Goal: Use online tool/utility: Utilize a website feature to perform a specific function

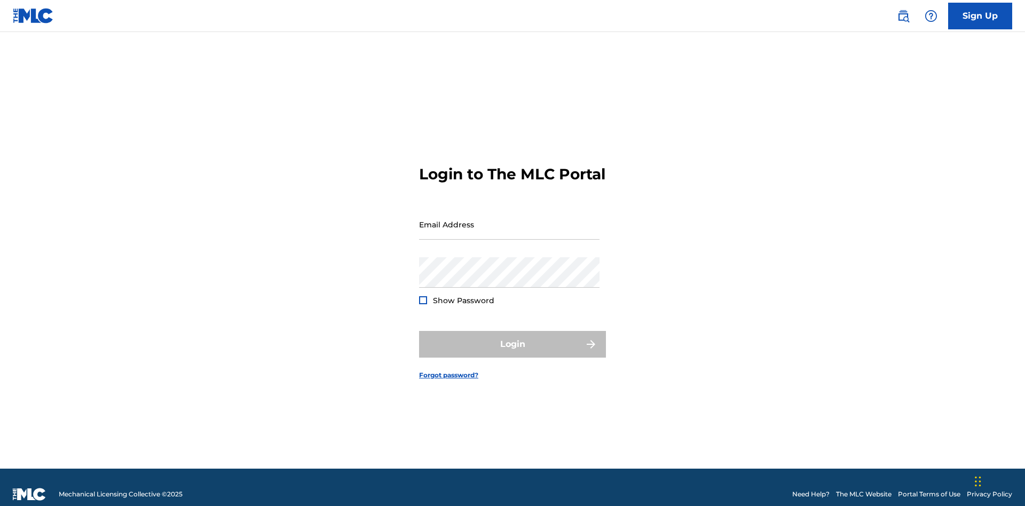
scroll to position [14, 0]
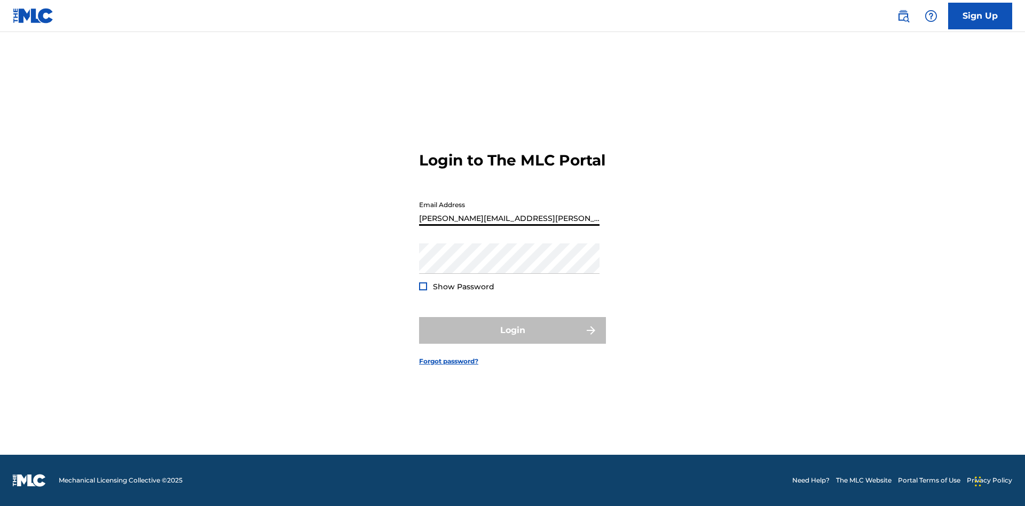
type input "Krystal.Ribble@themlc.com"
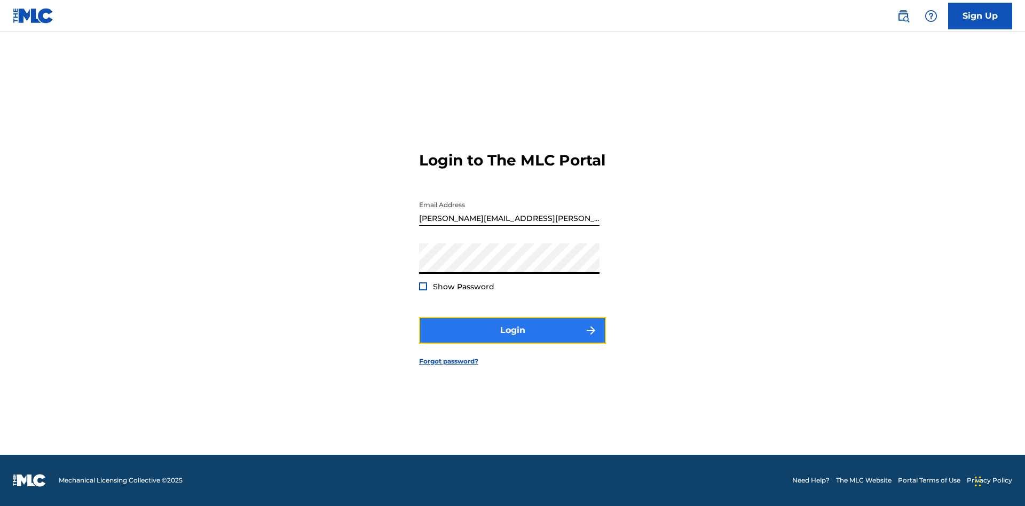
click at [512, 339] on button "Login" at bounding box center [512, 330] width 187 height 27
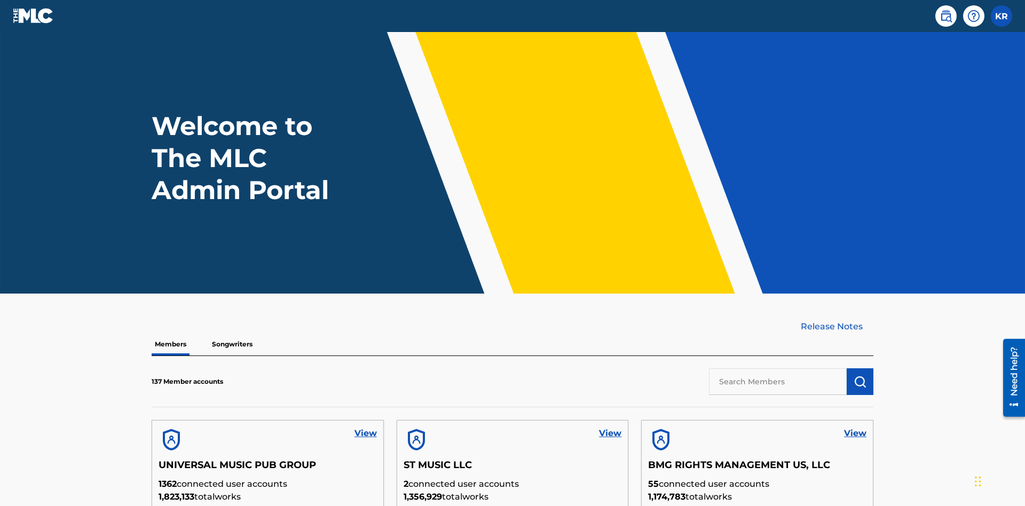
click at [777, 368] on input "text" at bounding box center [778, 381] width 138 height 27
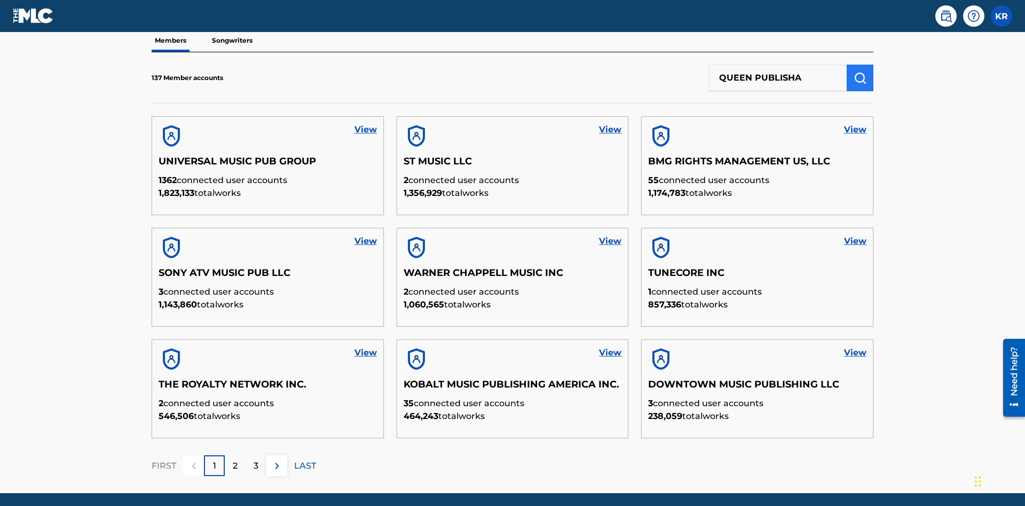
type input "QUEEN PUBLISHA"
click at [860, 72] on img "submit" at bounding box center [859, 78] width 13 height 13
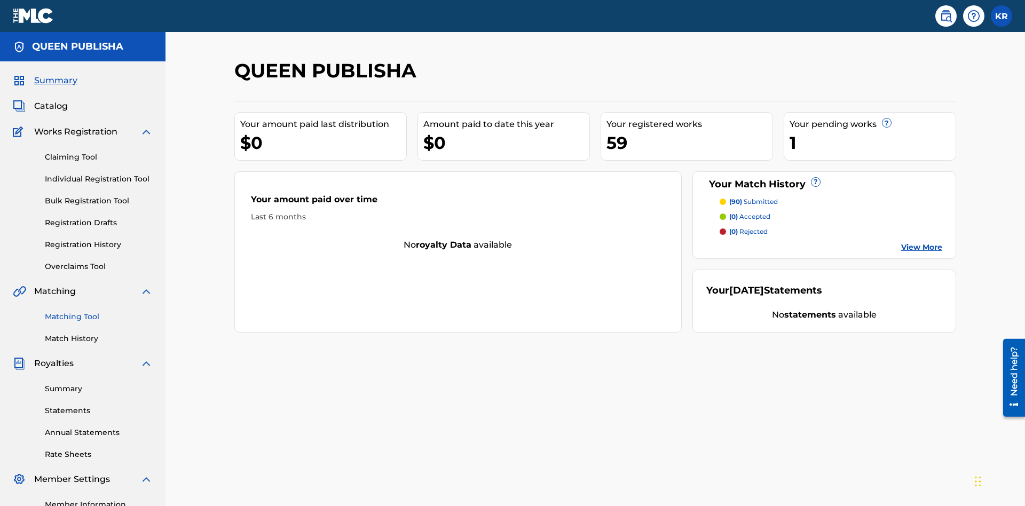
click at [99, 311] on link "Matching Tool" at bounding box center [99, 316] width 108 height 11
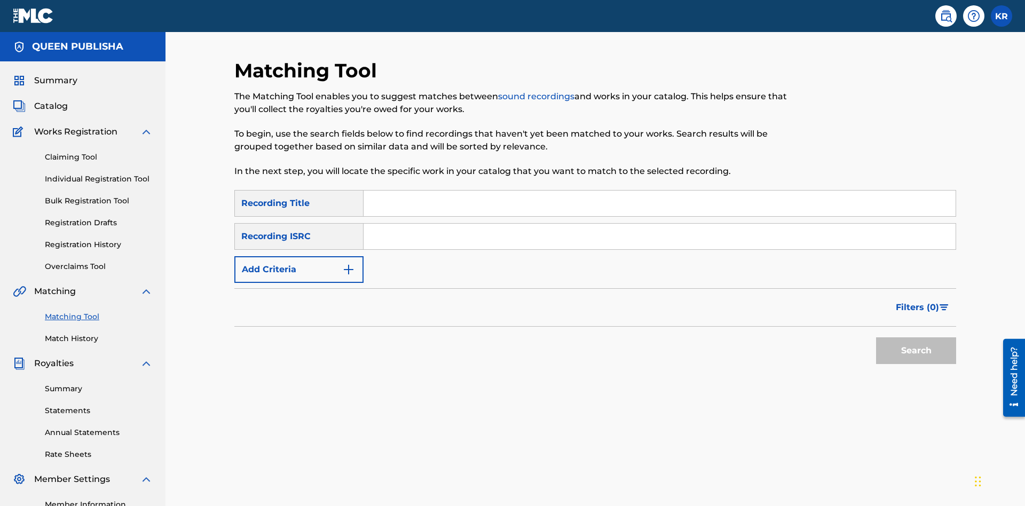
click at [659, 190] on input "Search Form" at bounding box center [659, 203] width 592 height 26
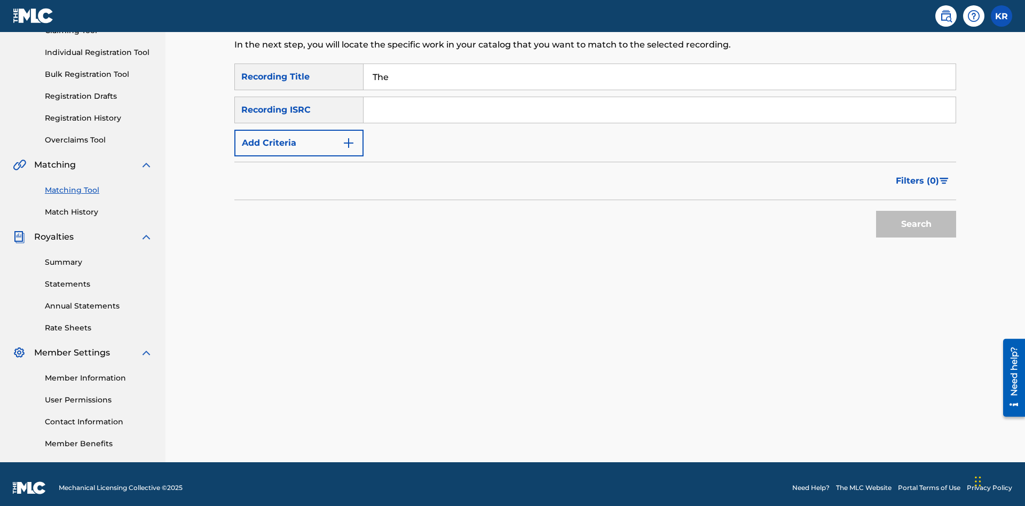
type input "The"
click at [916, 217] on button "Search" at bounding box center [916, 224] width 80 height 27
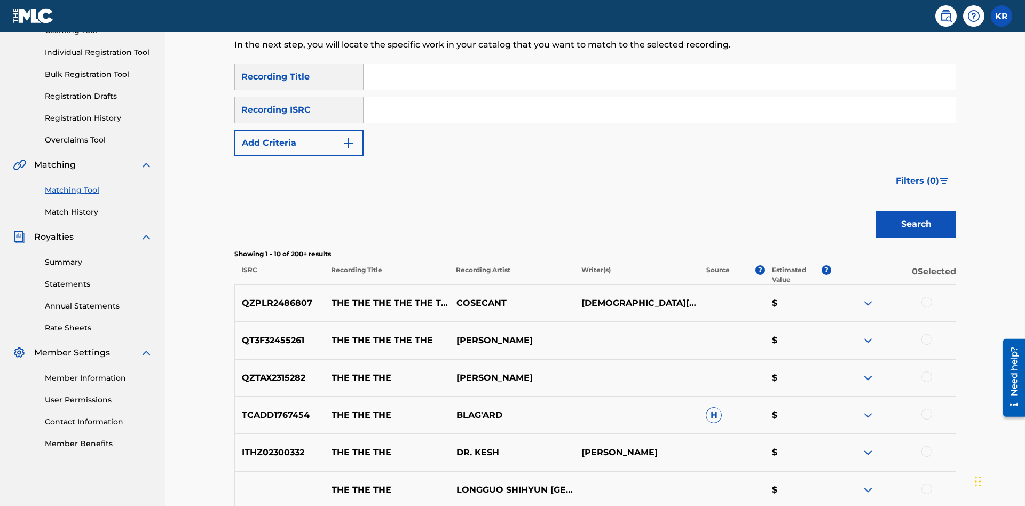
click at [659, 97] on input "Search Form" at bounding box center [659, 110] width 592 height 26
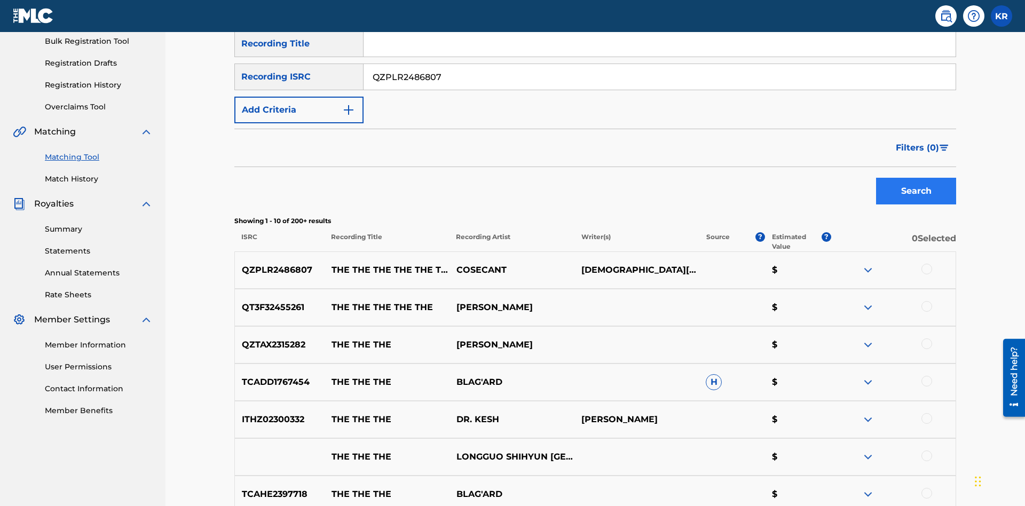
type input "QZPLR2486807"
click at [916, 178] on button "Search" at bounding box center [916, 191] width 80 height 27
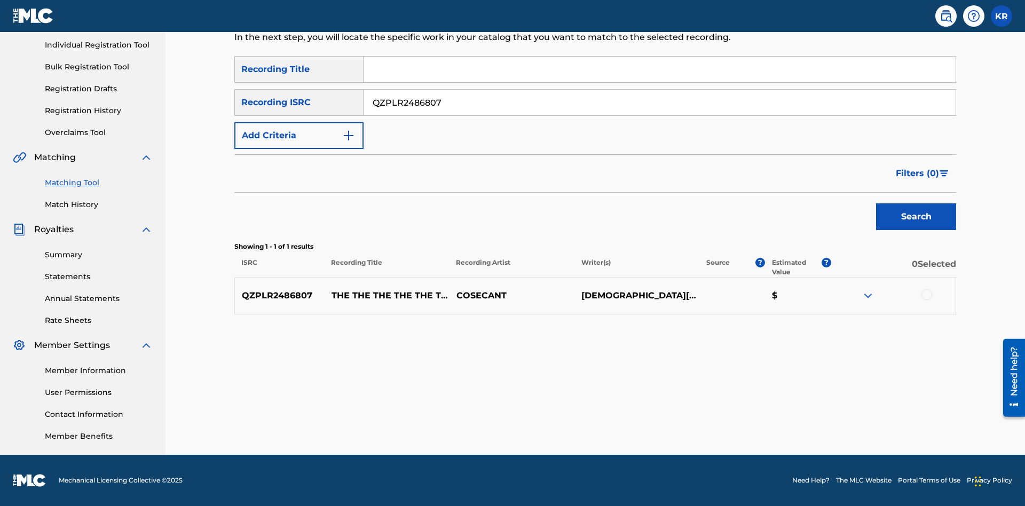
click at [926, 295] on div at bounding box center [926, 294] width 11 height 11
click at [750, 419] on button "Match 1 Group" at bounding box center [750, 419] width 118 height 27
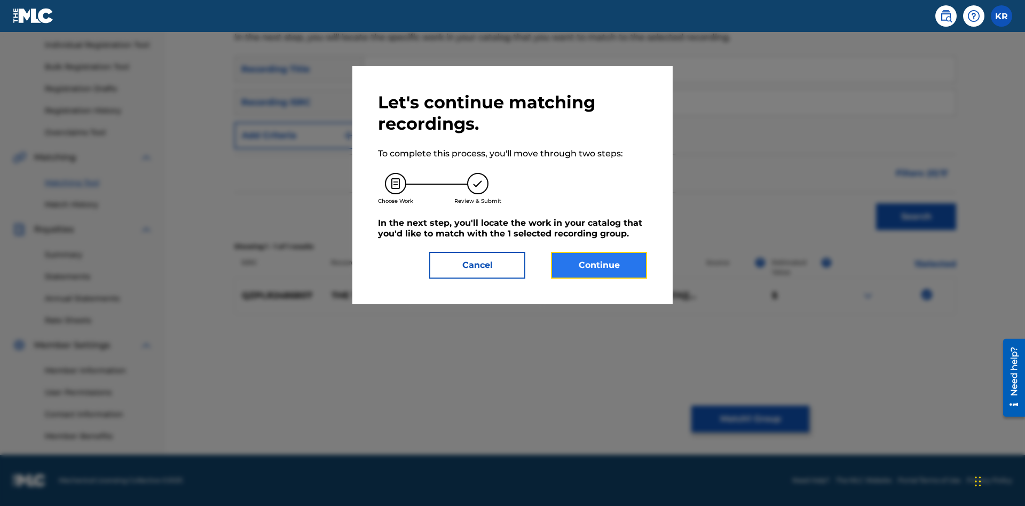
click at [599, 265] on button "Continue" at bounding box center [599, 265] width 96 height 27
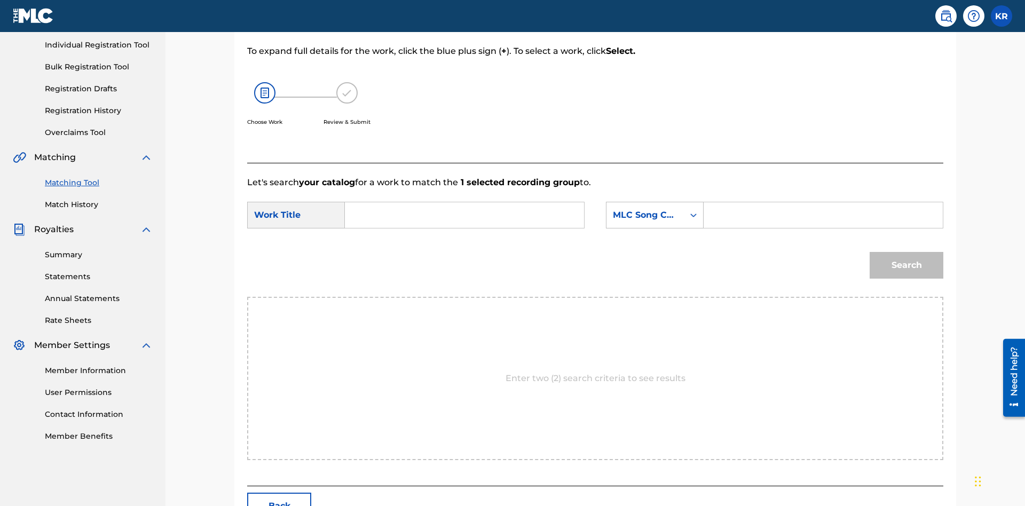
click at [464, 202] on input "Search Form" at bounding box center [464, 215] width 221 height 26
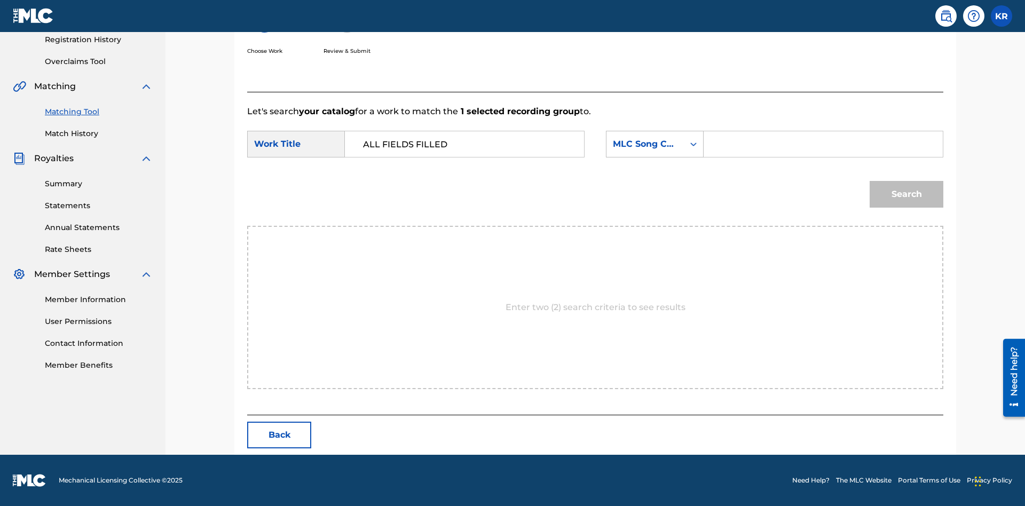
type input "ALL FIELDS FILLED"
click at [822, 144] on input "Search Form" at bounding box center [822, 144] width 221 height 26
type input "FE4B37"
click at [906, 194] on button "Search" at bounding box center [906, 194] width 74 height 27
